Goal: Task Accomplishment & Management: Manage account settings

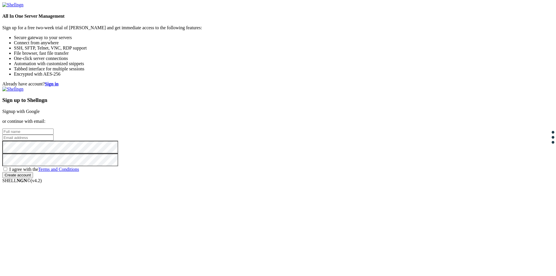
click at [40, 109] on link "Signup with Google" at bounding box center [20, 111] width 37 height 5
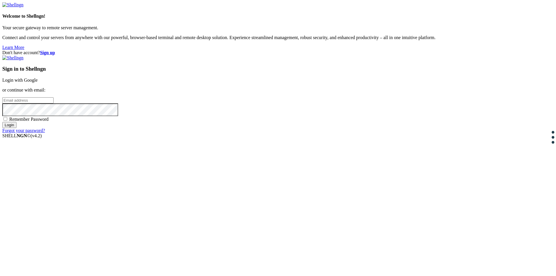
click at [38, 83] on link "Login with Google" at bounding box center [19, 80] width 35 height 5
click at [17, 133] on input "Login" at bounding box center [9, 130] width 14 height 6
click at [54, 103] on input "email" at bounding box center [27, 100] width 51 height 6
type input "[EMAIL_ADDRESS][DOMAIN_NAME]"
click at [49, 122] on span "Remember Password" at bounding box center [28, 119] width 39 height 5
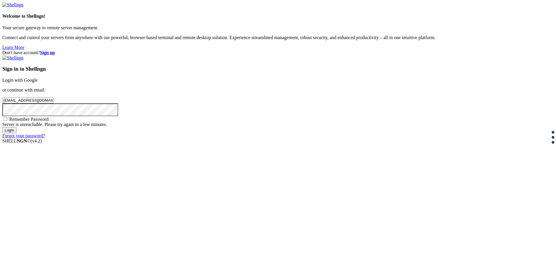
click at [7, 121] on input "Remember Password" at bounding box center [5, 119] width 4 height 4
checkbox input "true"
click at [17, 133] on input "Login" at bounding box center [9, 130] width 14 height 6
drag, startPoint x: 305, startPoint y: 173, endPoint x: 433, endPoint y: 176, distance: 128.8
click at [433, 138] on div "Don't have account? Sign up Sign in to Shellngn Login with Google or continue w…" at bounding box center [277, 94] width 551 height 88
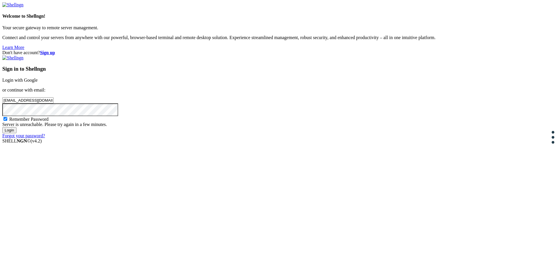
click at [433, 138] on div "Don't have account? Sign up Sign in to Shellngn Login with Google or continue w…" at bounding box center [277, 94] width 551 height 88
